Goal: Information Seeking & Learning: Check status

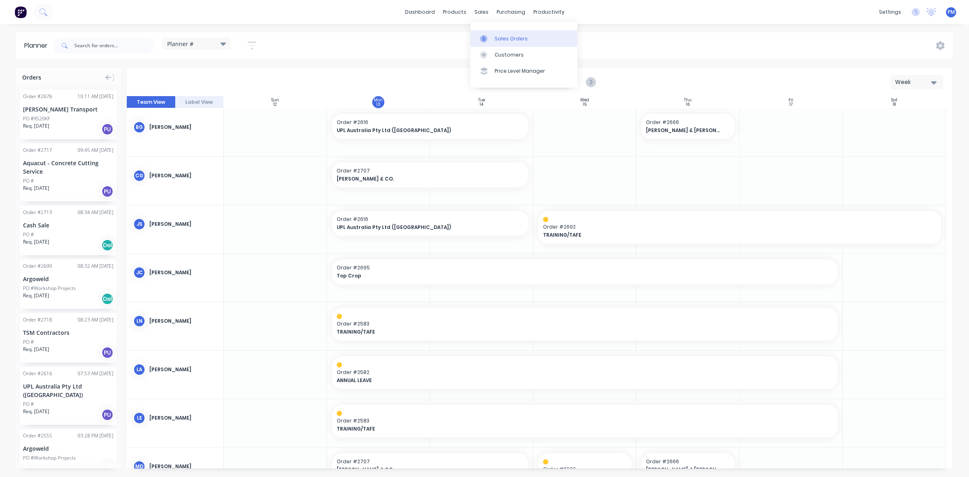
click at [500, 36] on div "Sales Orders" at bounding box center [510, 38] width 33 height 7
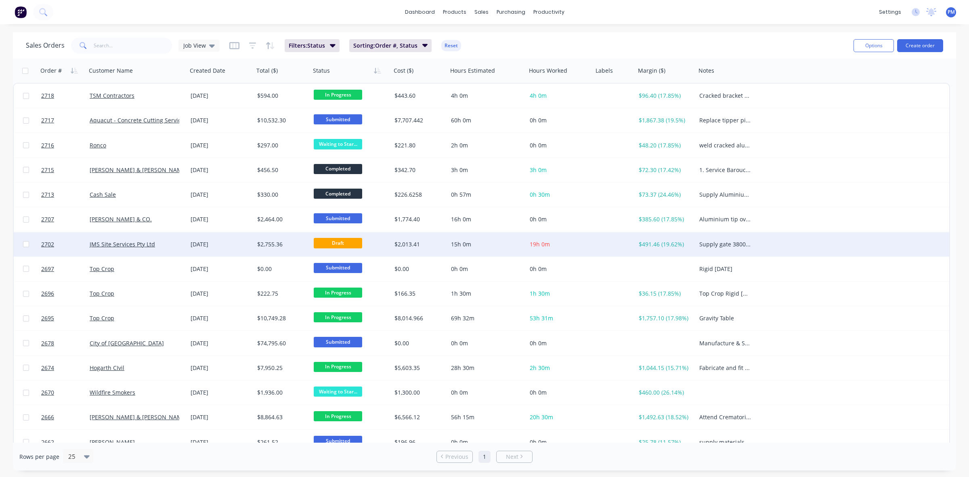
click at [158, 243] on div "JMS Site Services Pty Ltd" at bounding box center [135, 244] width 90 height 8
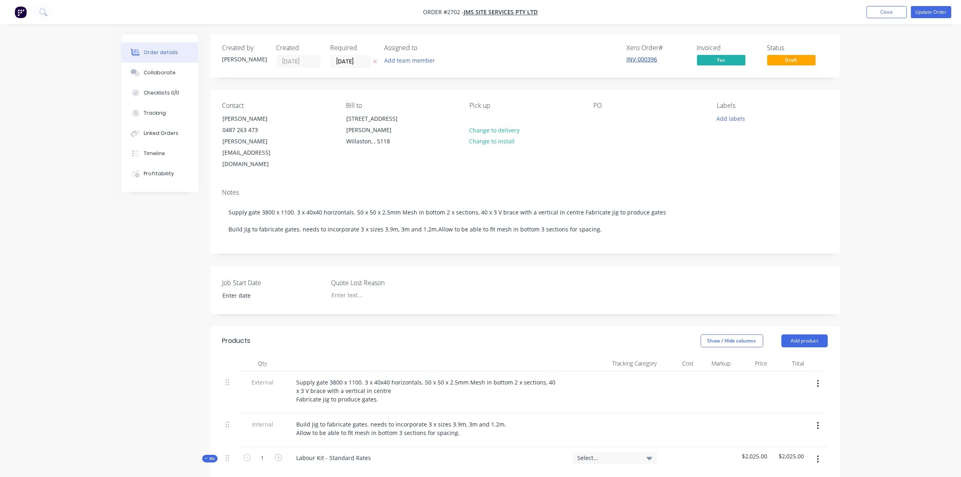
click at [645, 57] on link "INV-000396" at bounding box center [642, 59] width 31 height 8
click at [886, 11] on button "Close" at bounding box center [887, 12] width 40 height 12
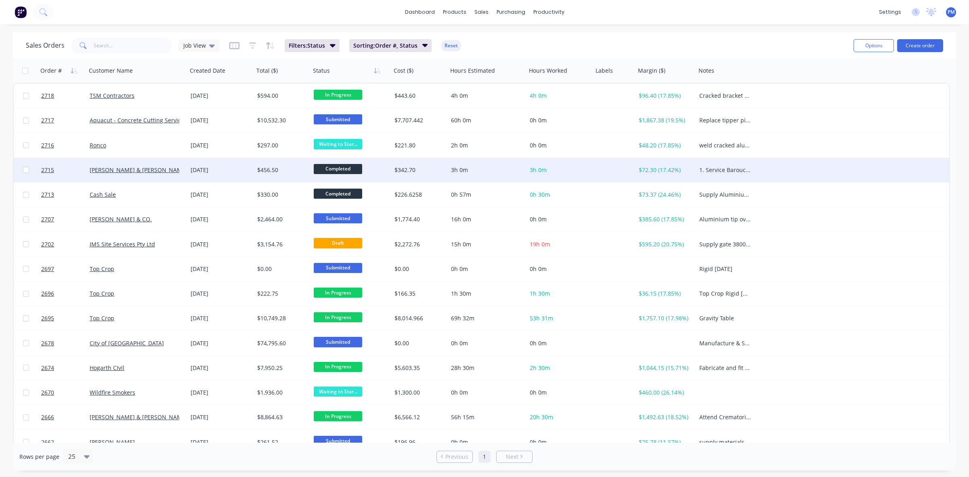
click at [236, 168] on div "[DATE]" at bounding box center [221, 170] width 60 height 8
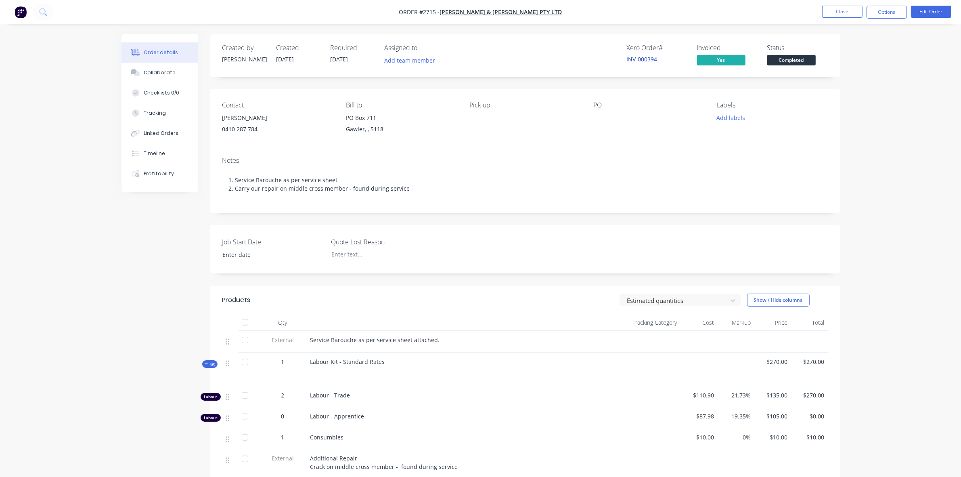
click at [640, 59] on link "INV-000394" at bounding box center [642, 59] width 31 height 8
click at [835, 10] on button "Close" at bounding box center [842, 12] width 40 height 12
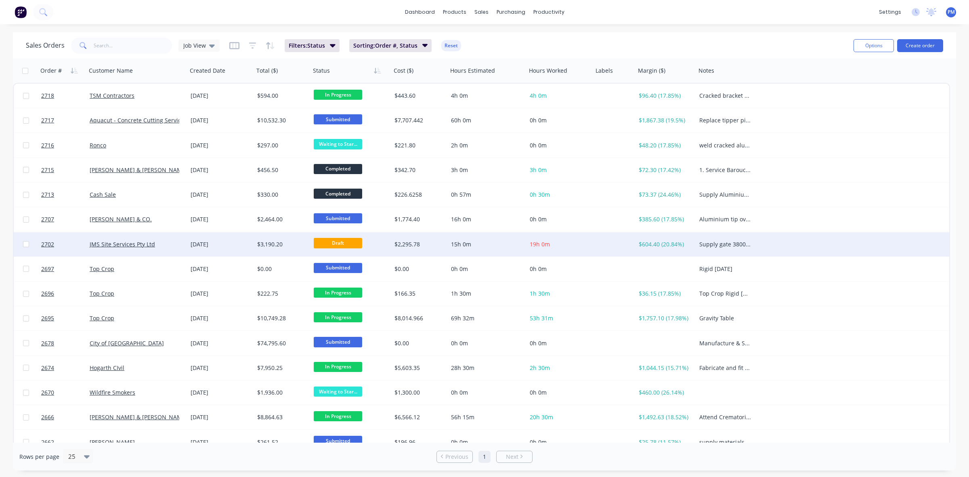
click at [172, 245] on div "JMS Site Services Pty Ltd" at bounding box center [135, 244] width 90 height 8
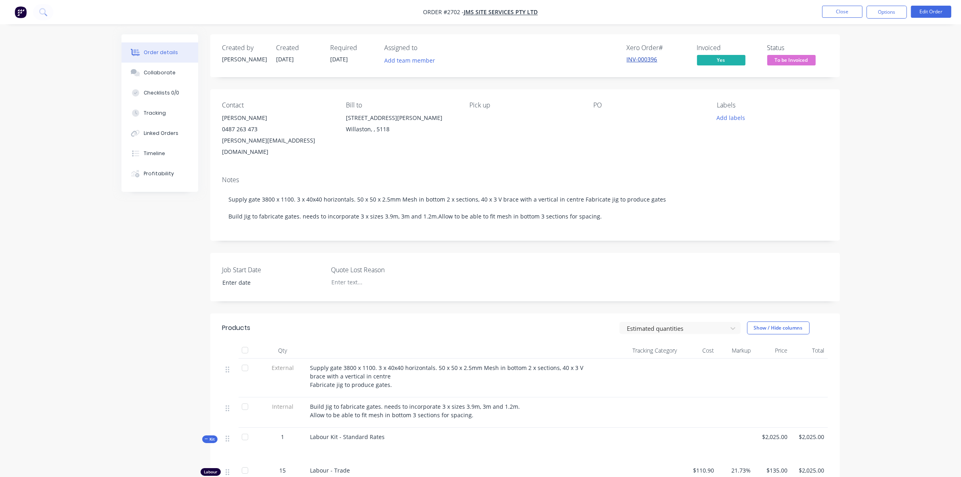
click at [645, 55] on link "INV-000396" at bounding box center [642, 59] width 31 height 8
click at [842, 13] on button "Close" at bounding box center [842, 12] width 40 height 12
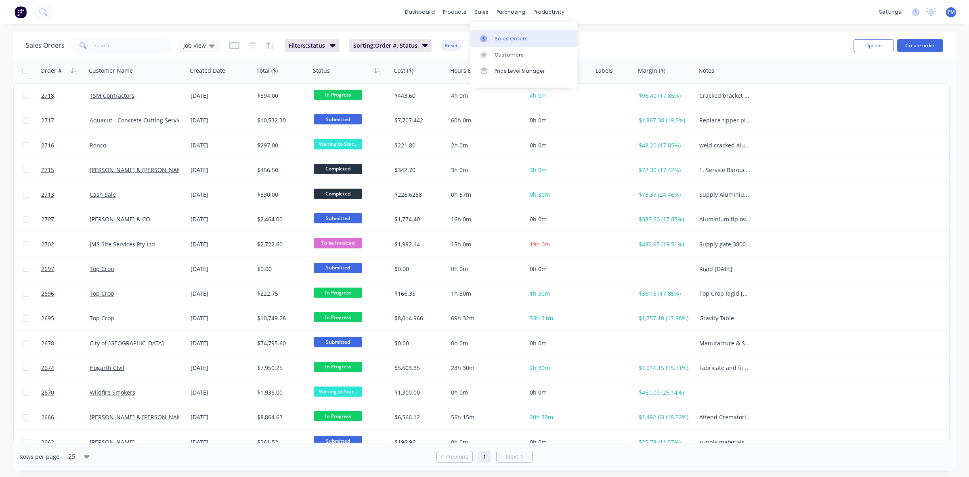
click at [499, 33] on link "Sales Orders" at bounding box center [523, 38] width 107 height 16
click at [557, 50] on link "Planner" at bounding box center [579, 55] width 107 height 16
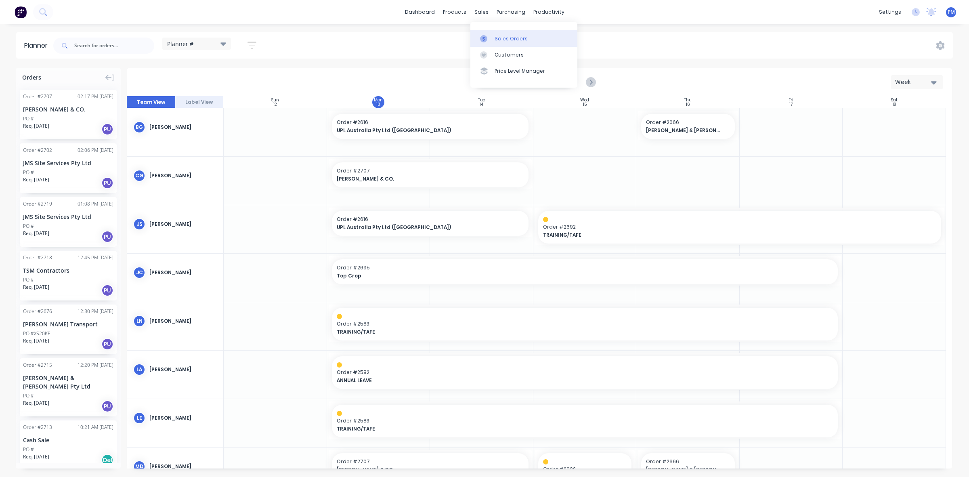
click at [499, 34] on link "Sales Orders" at bounding box center [523, 38] width 107 height 16
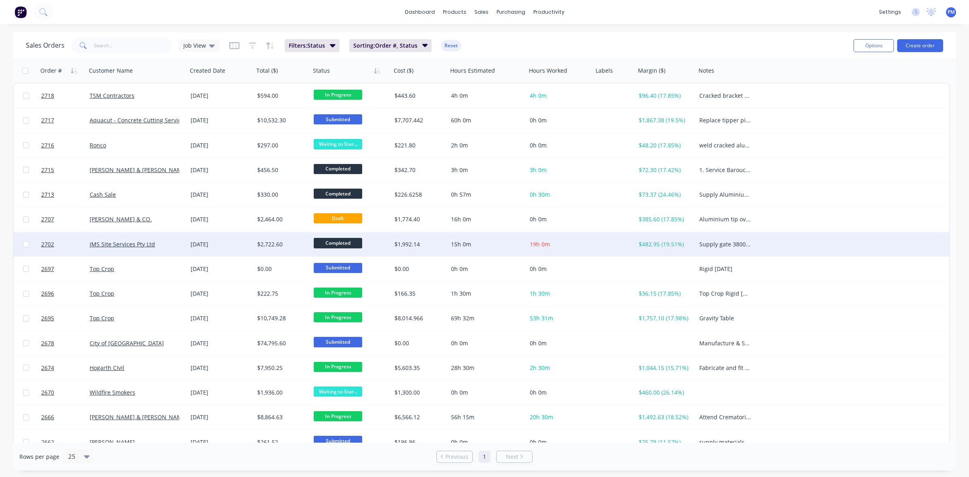
click at [244, 243] on div "[DATE]" at bounding box center [221, 244] width 60 height 8
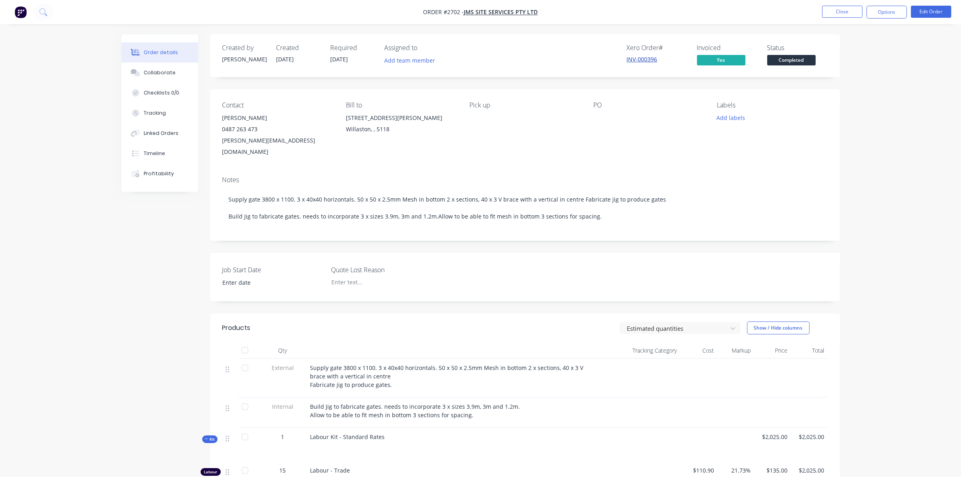
click at [645, 60] on link "INV-000396" at bounding box center [642, 59] width 31 height 8
click at [835, 13] on button "Close" at bounding box center [842, 12] width 40 height 12
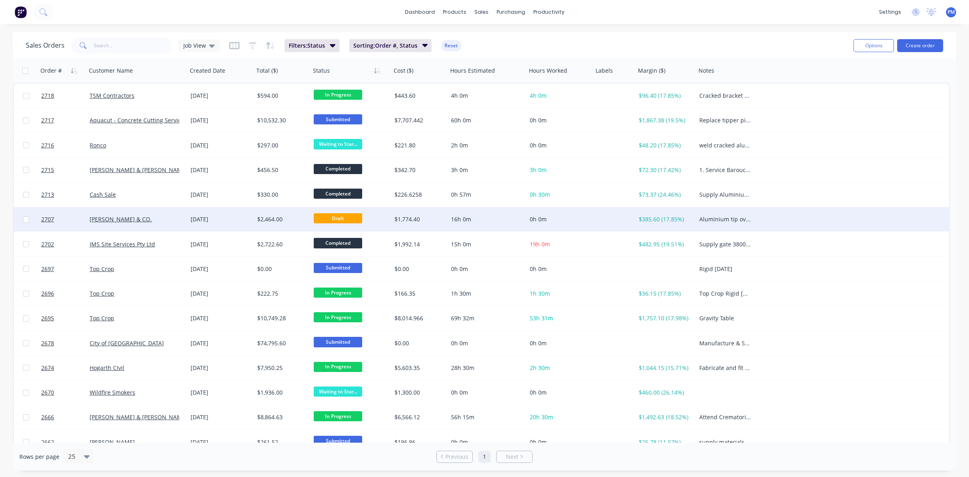
click at [173, 222] on div "[PERSON_NAME] & CO." at bounding box center [135, 219] width 90 height 8
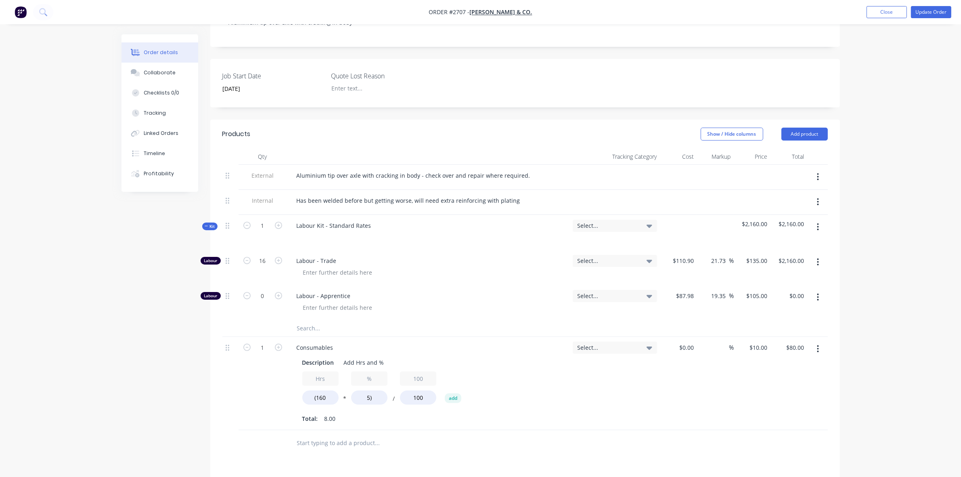
scroll to position [202, 0]
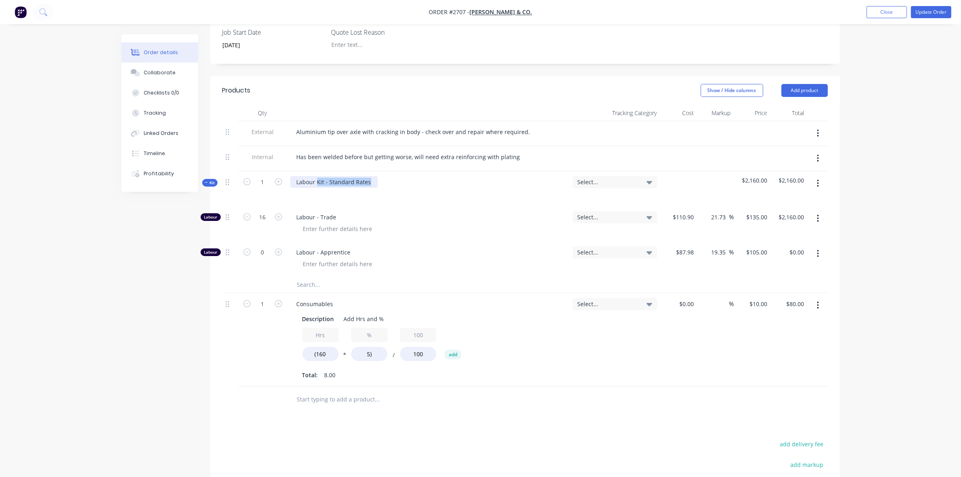
drag, startPoint x: 316, startPoint y: 182, endPoint x: 368, endPoint y: 182, distance: 51.7
click at [368, 182] on div "Labour Kit - Standard Rates" at bounding box center [334, 182] width 88 height 12
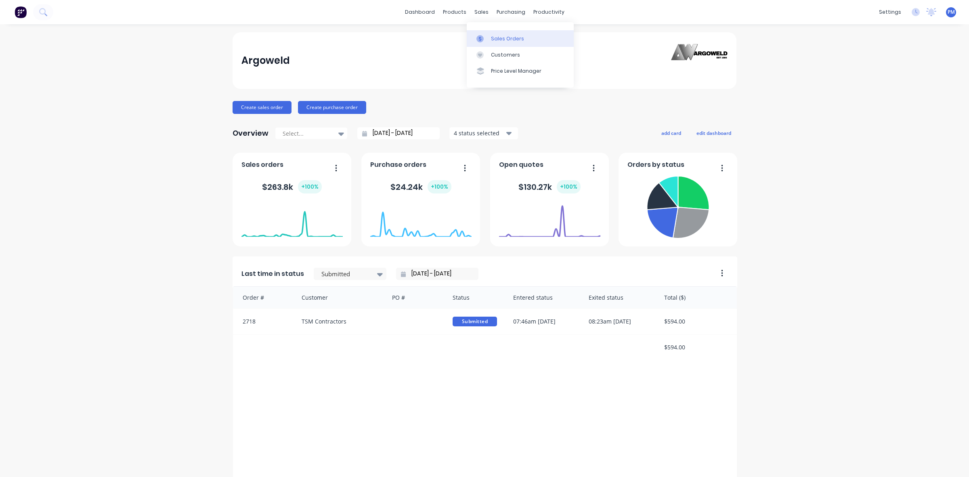
click at [498, 35] on div "Sales Orders" at bounding box center [507, 38] width 33 height 7
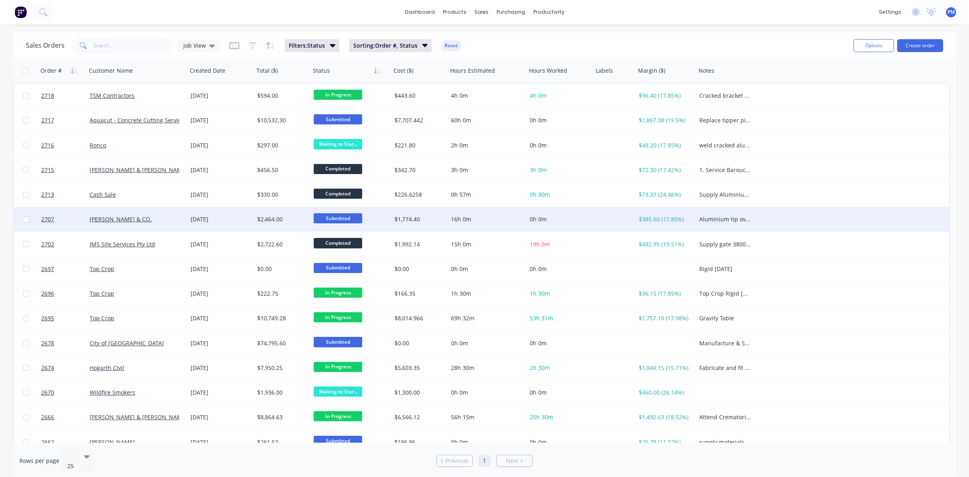
click at [329, 214] on span "Submitted" at bounding box center [338, 218] width 48 height 10
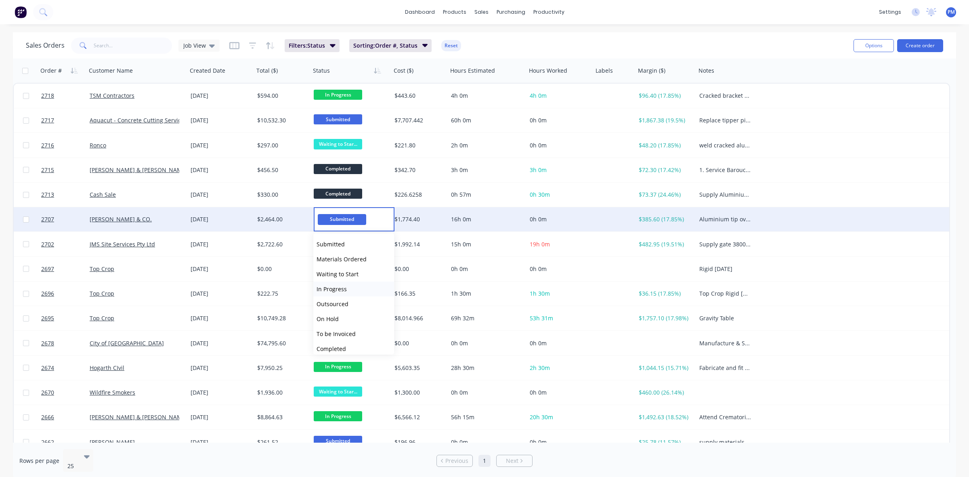
click at [335, 287] on span "In Progress" at bounding box center [331, 289] width 30 height 8
